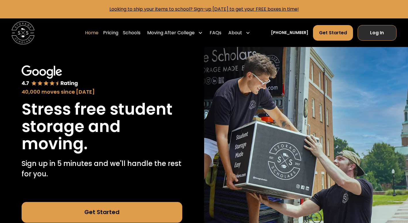
click at [369, 33] on link "Log In" at bounding box center [377, 33] width 39 height 16
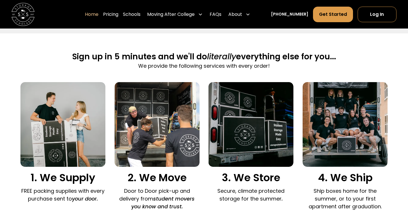
scroll to position [343, 0]
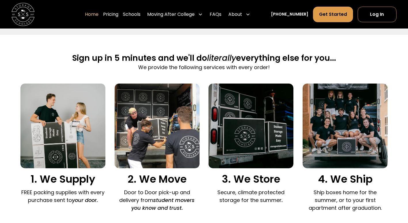
click at [10, 172] on div "Sign up in 5 minutes and we'll do literally everything else for you... We provi…" at bounding box center [204, 134] width 408 height 199
click at [118, 13] on link "Pricing" at bounding box center [110, 14] width 15 height 16
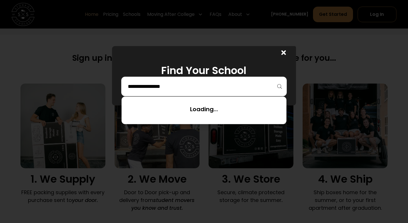
click at [239, 91] on input "search" at bounding box center [203, 87] width 153 height 10
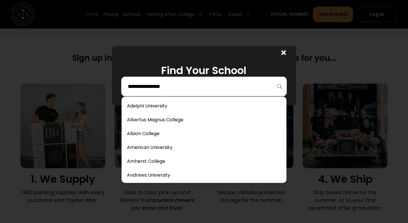
click at [286, 52] on icon at bounding box center [284, 52] width 5 height 5
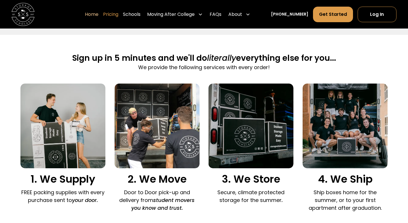
click at [111, 14] on link "Pricing" at bounding box center [110, 14] width 15 height 16
click at [118, 13] on link "Pricing" at bounding box center [110, 14] width 15 height 16
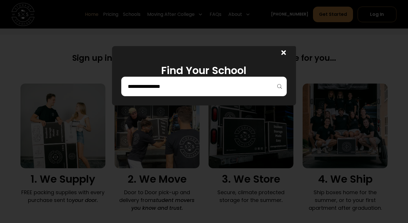
click at [144, 80] on div at bounding box center [203, 87] width 165 height 20
click at [144, 82] on input "search" at bounding box center [203, 87] width 153 height 10
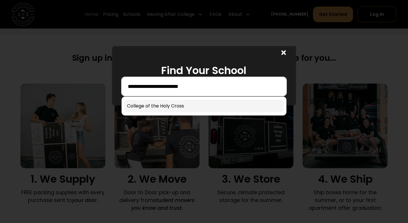
type input "**********"
click at [148, 103] on link at bounding box center [204, 106] width 160 height 13
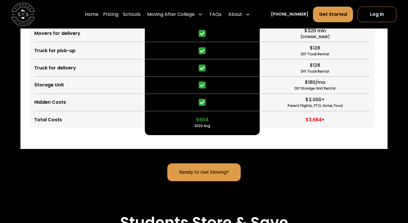
scroll to position [1501, 0]
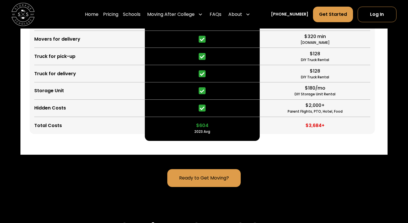
scroll to position [1490, 0]
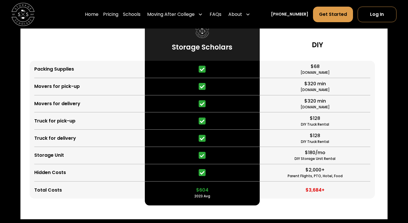
scroll to position [1433, 0]
